Goal: Task Accomplishment & Management: Manage account settings

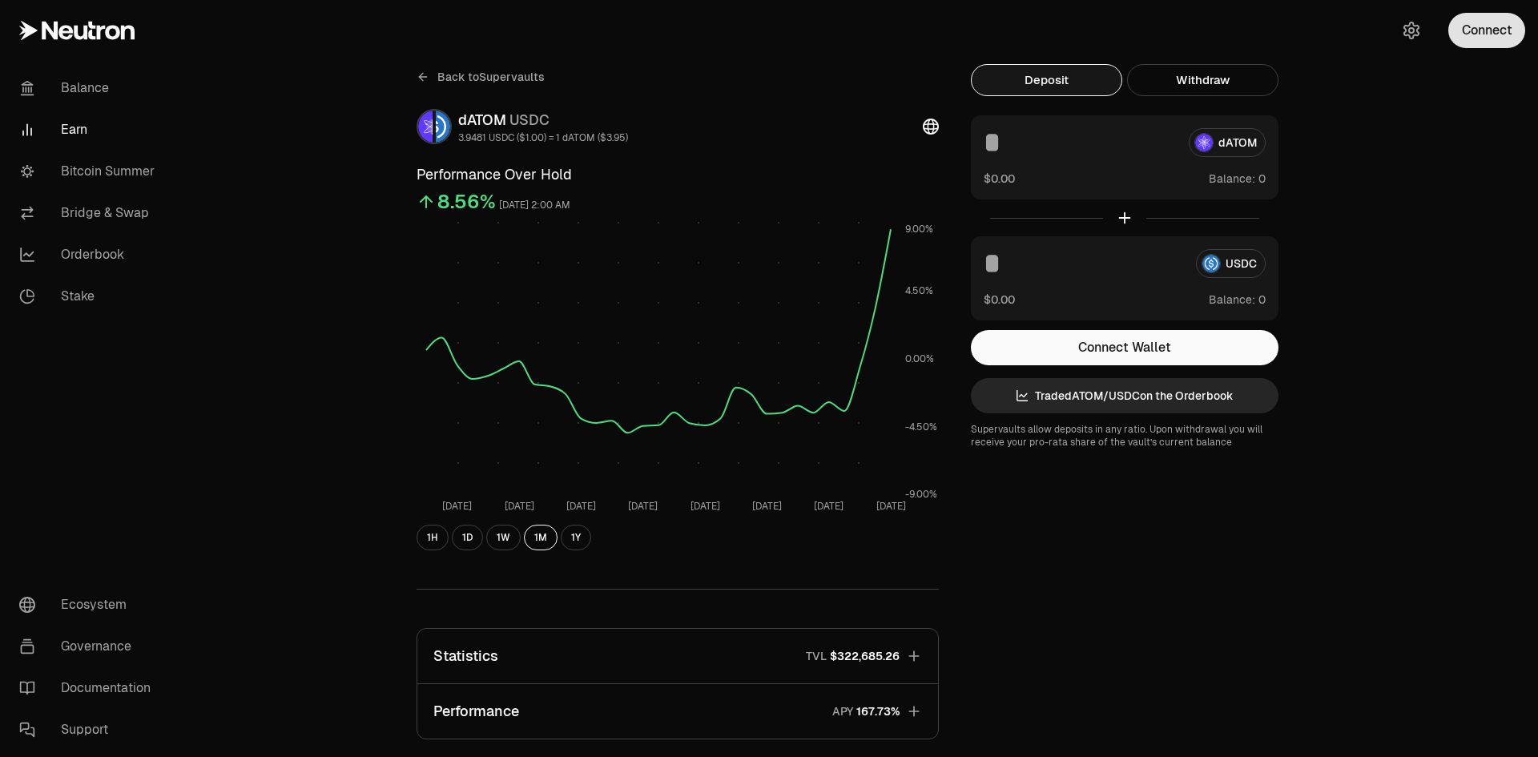
click at [1484, 34] on button "Connect" at bounding box center [1486, 30] width 77 height 35
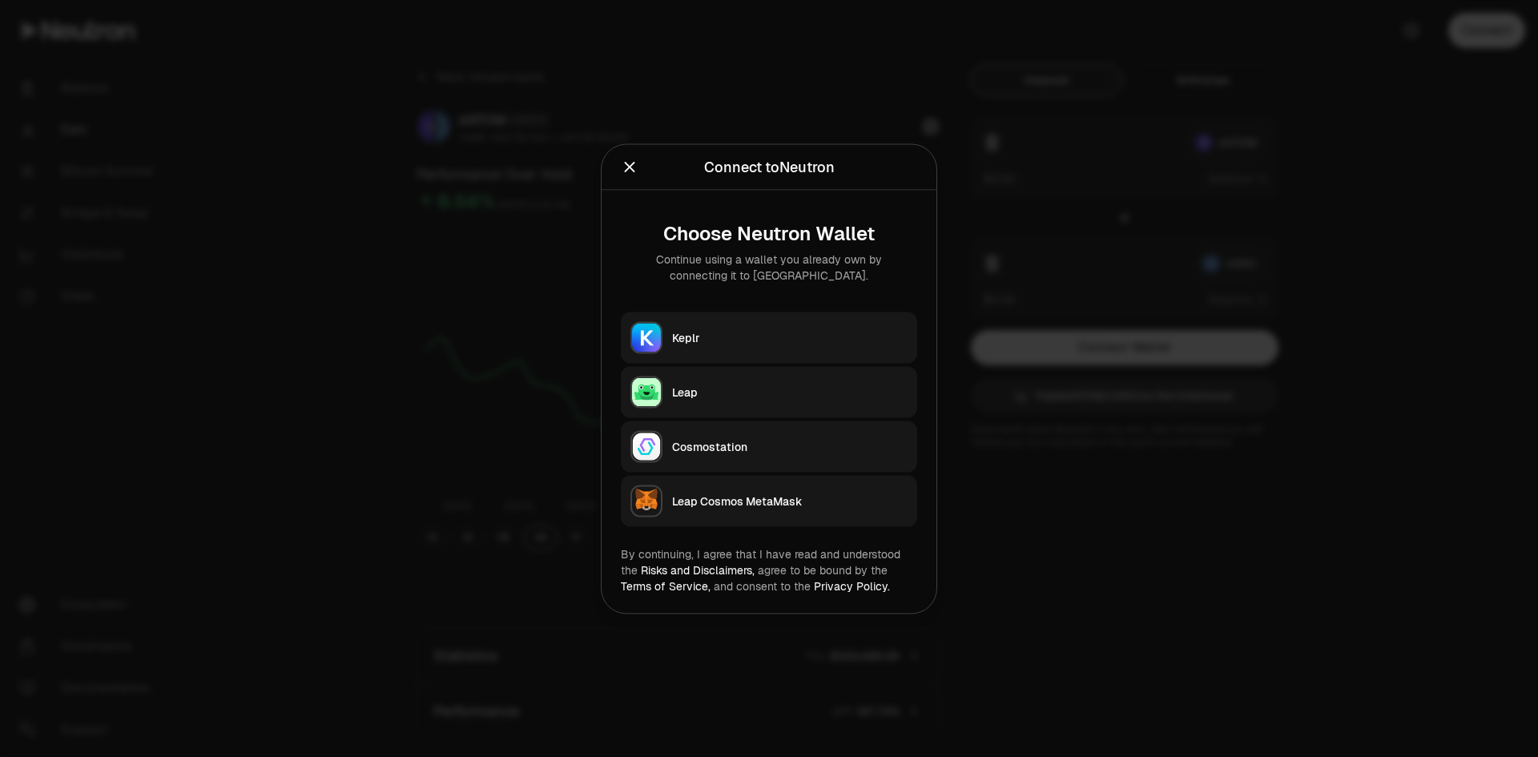
click at [836, 336] on div "Keplr" at bounding box center [789, 337] width 235 height 16
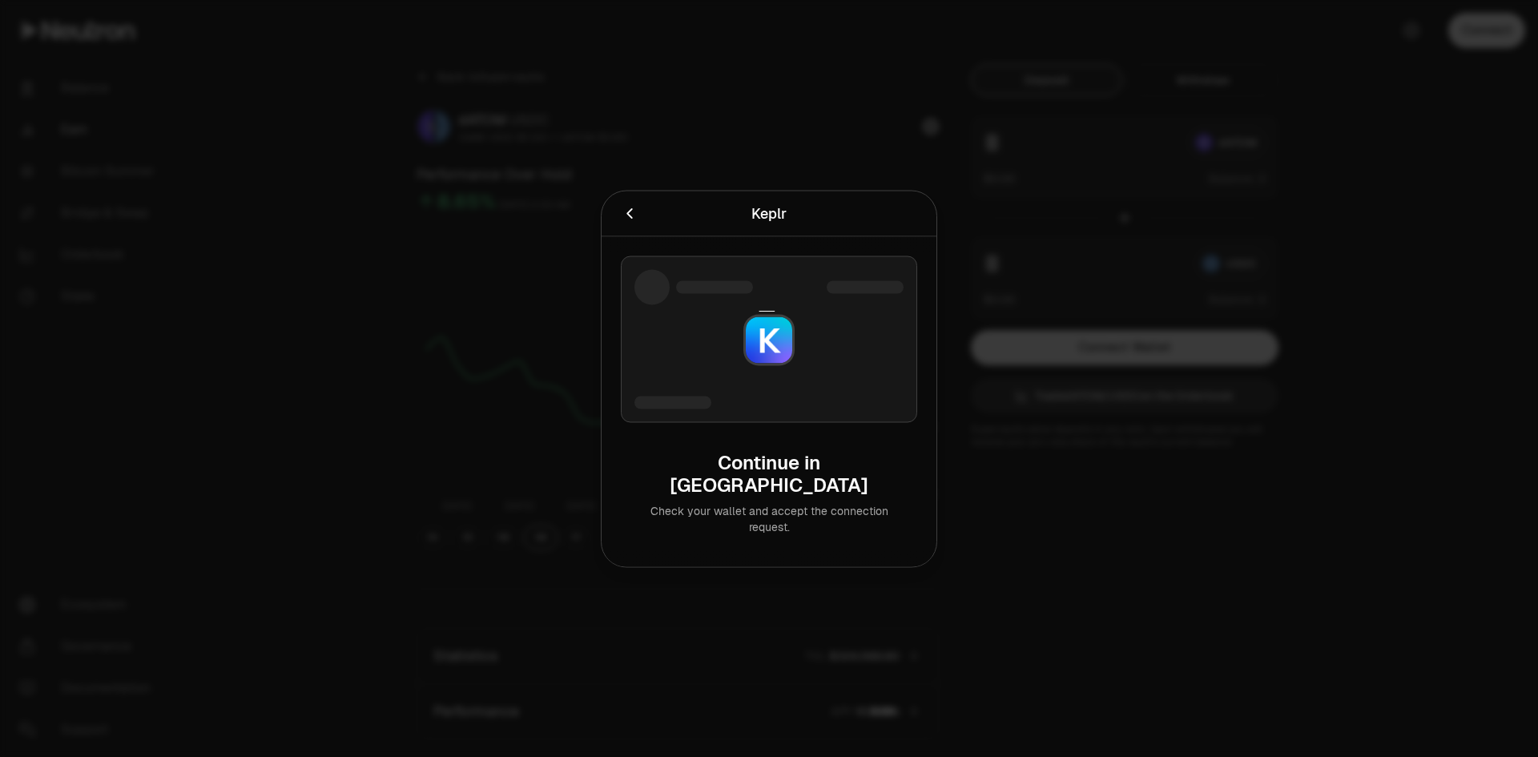
click at [621, 129] on div at bounding box center [769, 378] width 1538 height 757
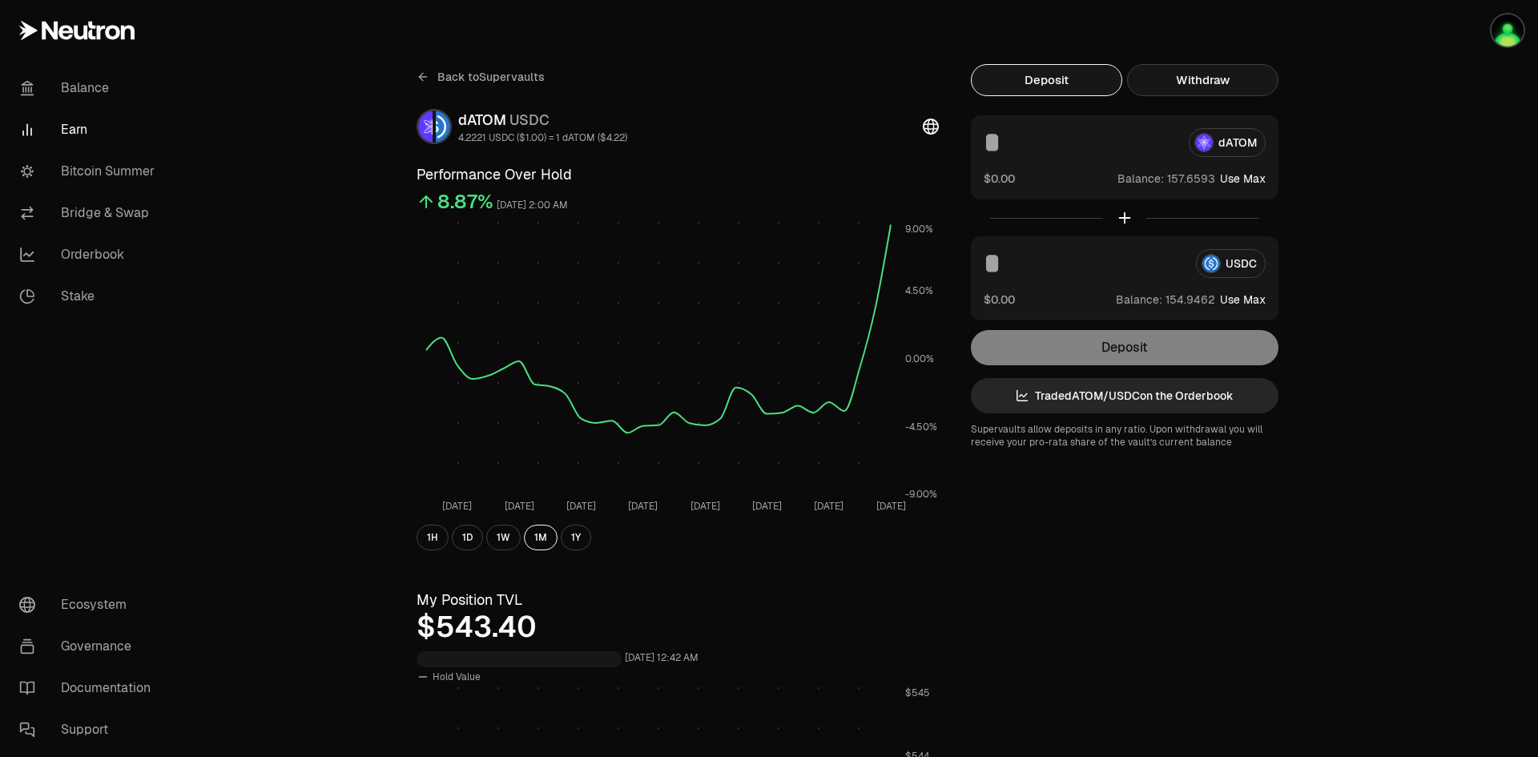
click at [1213, 75] on button "Withdraw" at bounding box center [1202, 80] width 151 height 32
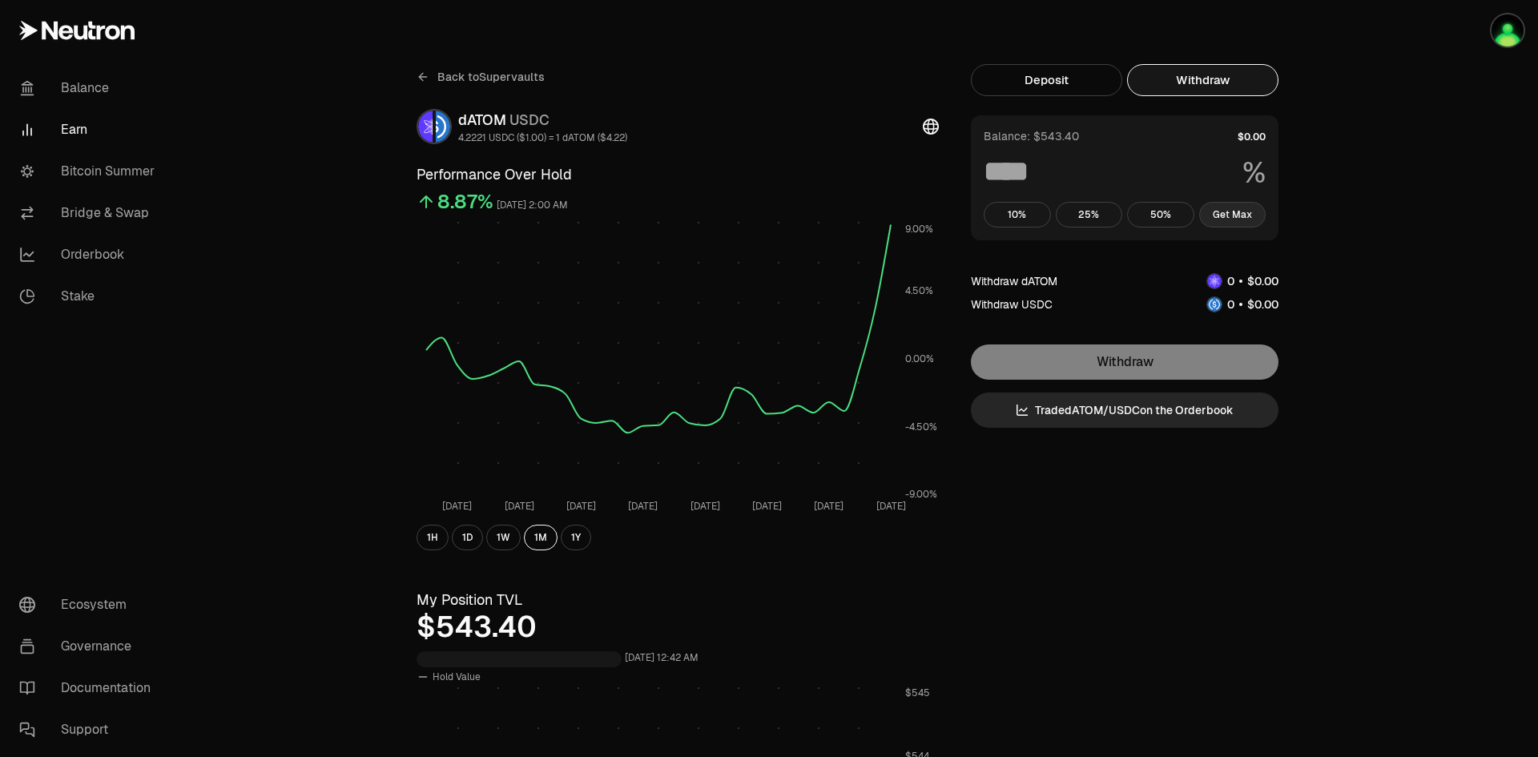
click at [1239, 215] on button "Get Max" at bounding box center [1232, 215] width 67 height 26
type input "***"
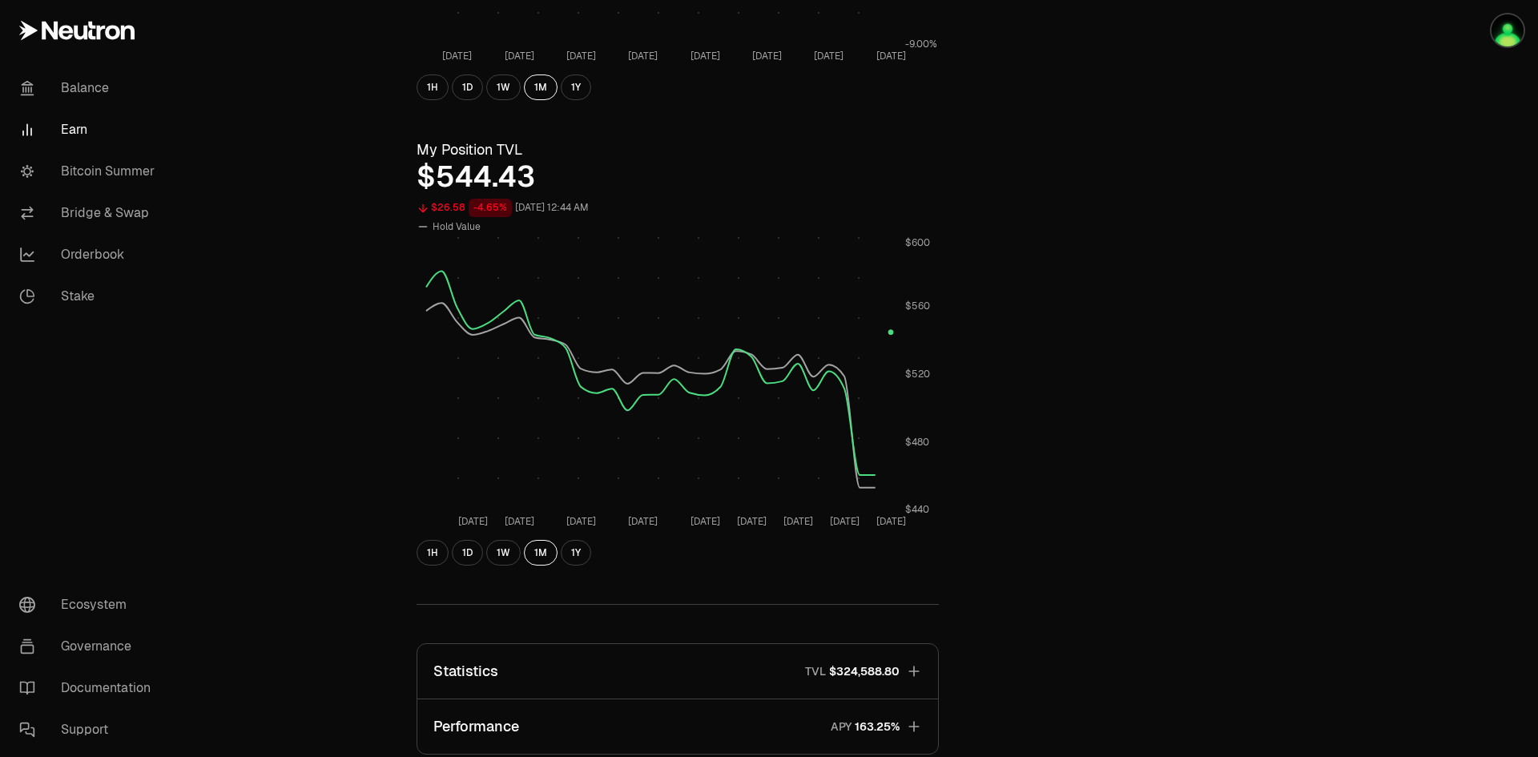
scroll to position [480, 0]
